Goal: Information Seeking & Learning: Find contact information

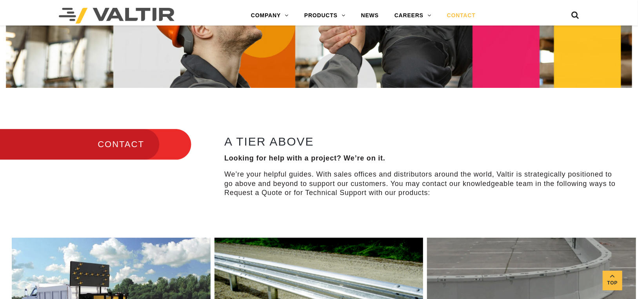
scroll to position [549, 0]
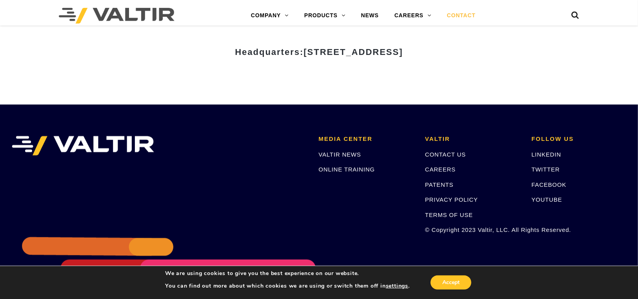
scroll to position [1006, 0]
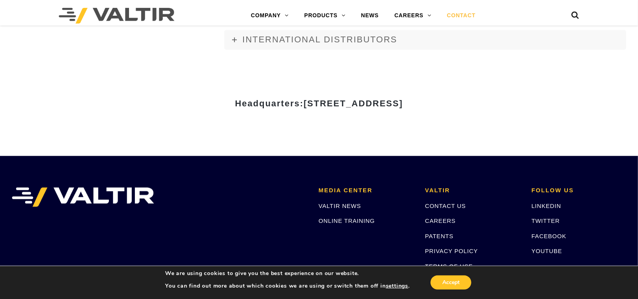
click at [303, 103] on span "[STREET_ADDRESS]" at bounding box center [352, 103] width 99 height 10
drag, startPoint x: 238, startPoint y: 103, endPoint x: 317, endPoint y: 104, distance: 78.8
click at [317, 104] on span "[STREET_ADDRESS]" at bounding box center [352, 103] width 99 height 10
copy span "[STREET_ADDRESS]"
click at [303, 100] on span "[STREET_ADDRESS]" at bounding box center [352, 103] width 99 height 10
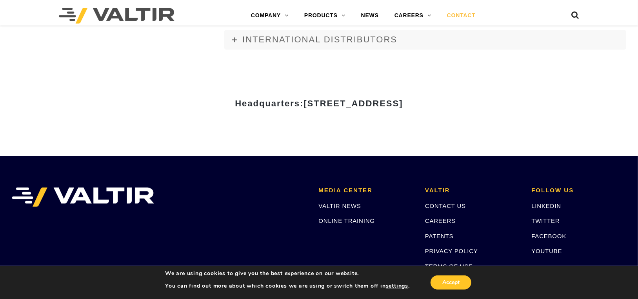
drag, startPoint x: 237, startPoint y: 100, endPoint x: 376, endPoint y: 105, distance: 138.5
click at [376, 105] on span "[STREET_ADDRESS]" at bounding box center [352, 103] width 99 height 10
click at [402, 105] on span "[STREET_ADDRESS]" at bounding box center [352, 103] width 99 height 10
copy span "[PERSON_NAME]"
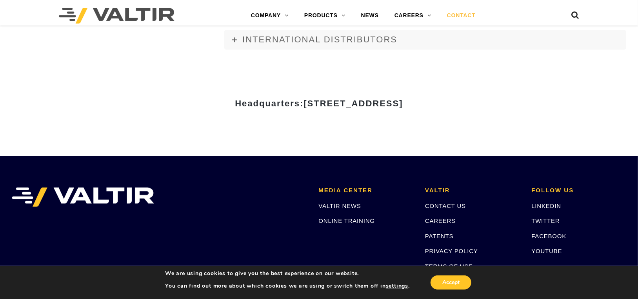
click at [403, 100] on span "[STREET_ADDRESS]" at bounding box center [352, 103] width 99 height 10
copy span "75001"
